Goal: Task Accomplishment & Management: Manage account settings

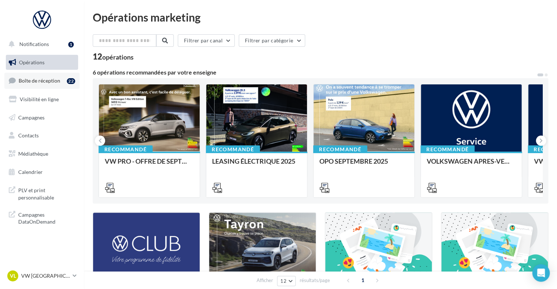
click at [42, 82] on span "Boîte de réception" at bounding box center [40, 80] width 42 height 6
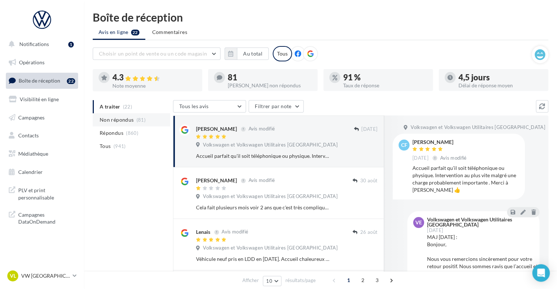
click at [125, 119] on span "Non répondus" at bounding box center [117, 119] width 34 height 7
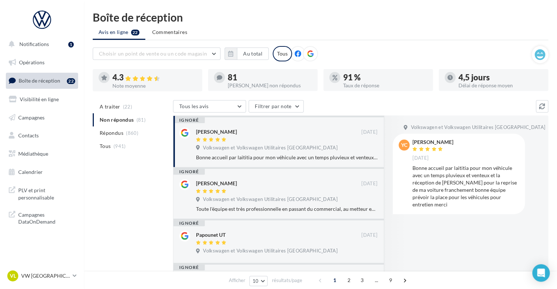
click at [110, 104] on span "A traiter" at bounding box center [110, 106] width 20 height 7
